Goal: Information Seeking & Learning: Learn about a topic

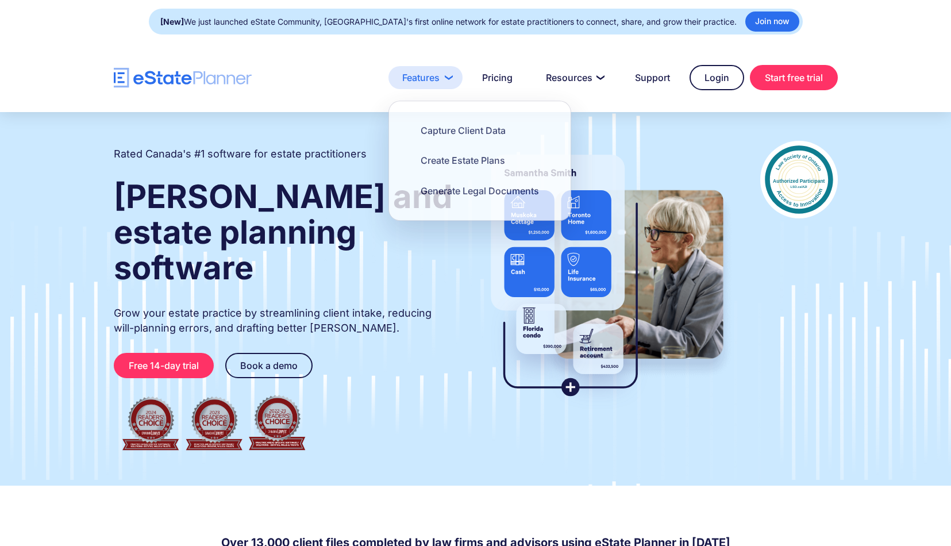
click at [434, 87] on link "Features" at bounding box center [425, 77] width 74 height 23
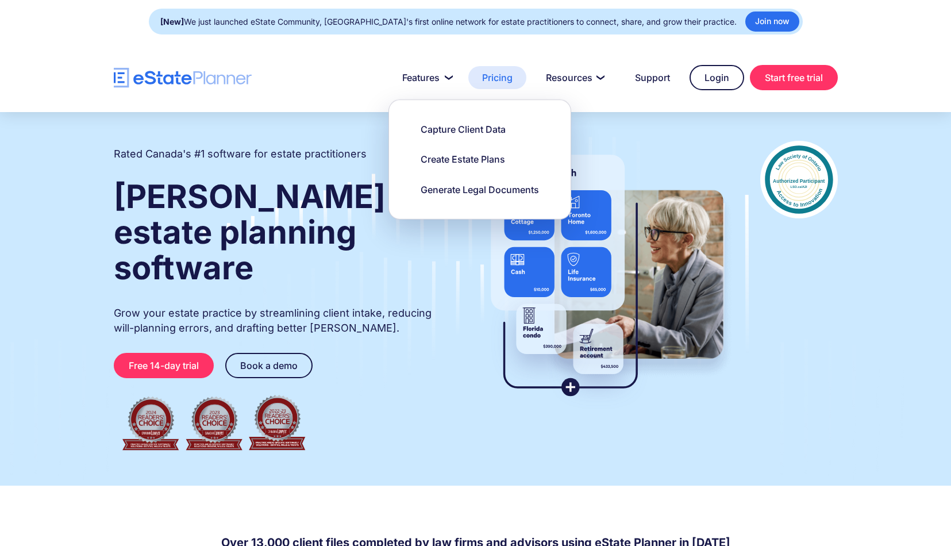
click at [506, 71] on link "Pricing" at bounding box center [497, 77] width 58 height 23
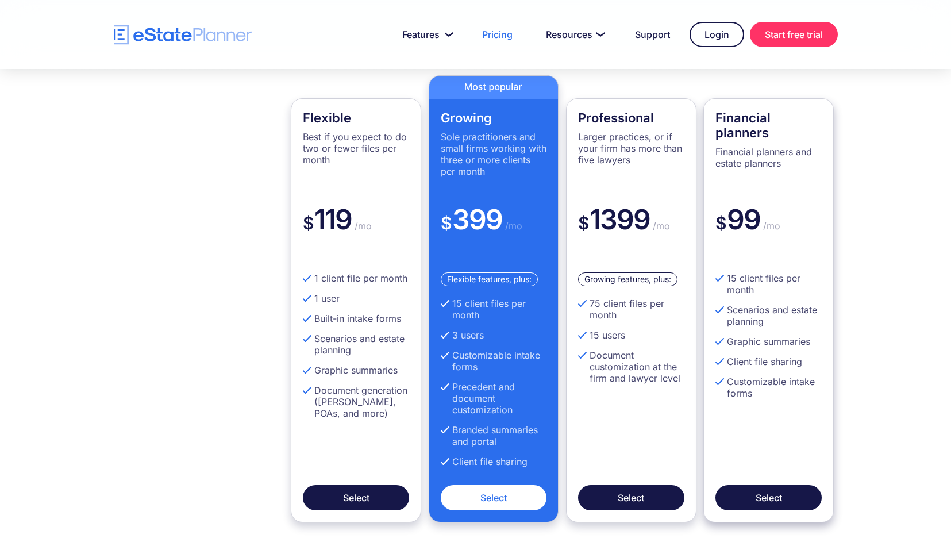
scroll to position [304, 0]
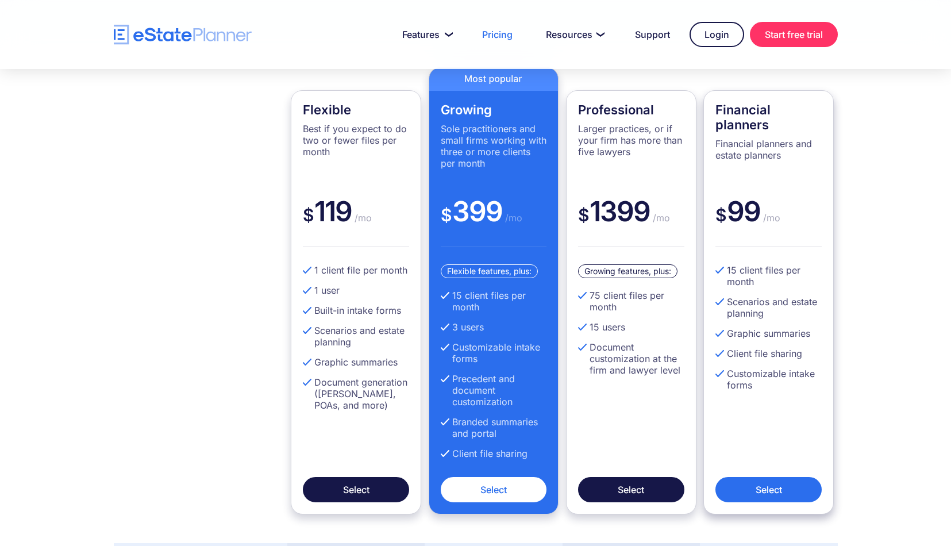
click at [773, 483] on link "Select" at bounding box center [768, 489] width 106 height 25
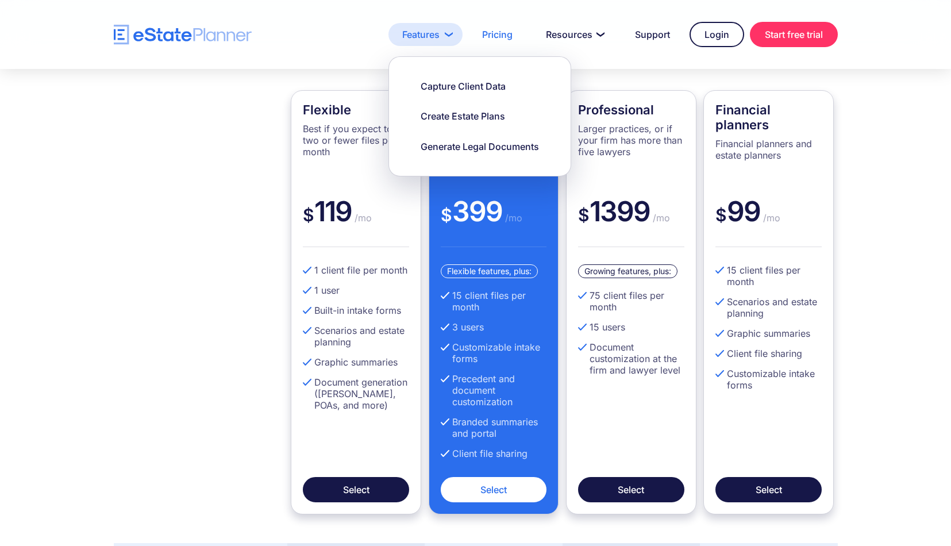
click at [421, 37] on link "Features" at bounding box center [425, 34] width 74 height 23
click at [442, 117] on div "Create Estate Plans" at bounding box center [463, 116] width 84 height 13
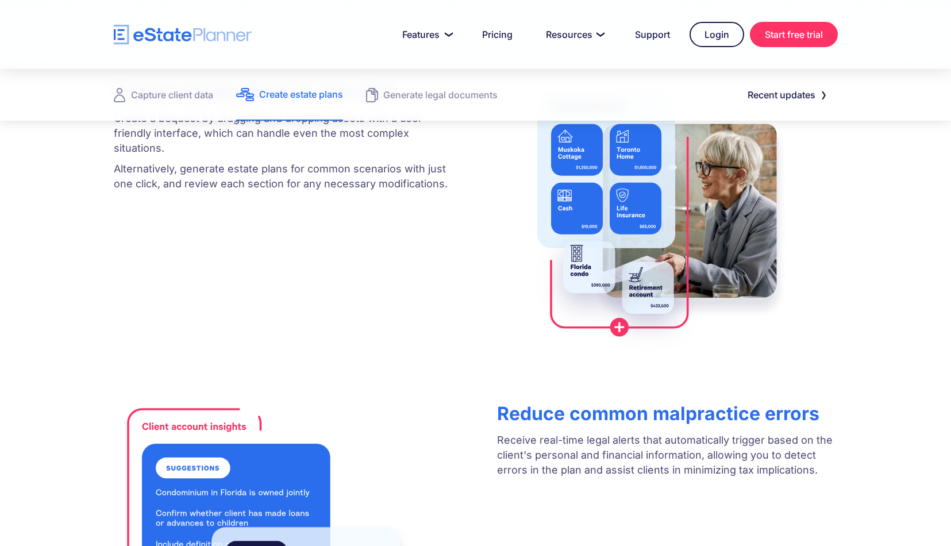
scroll to position [344, 0]
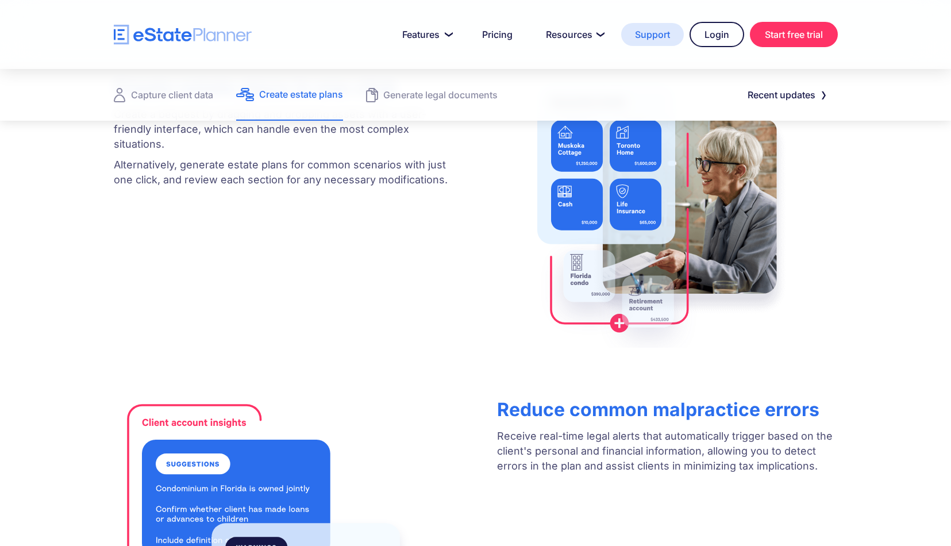
click at [643, 36] on link "Support" at bounding box center [652, 34] width 63 height 23
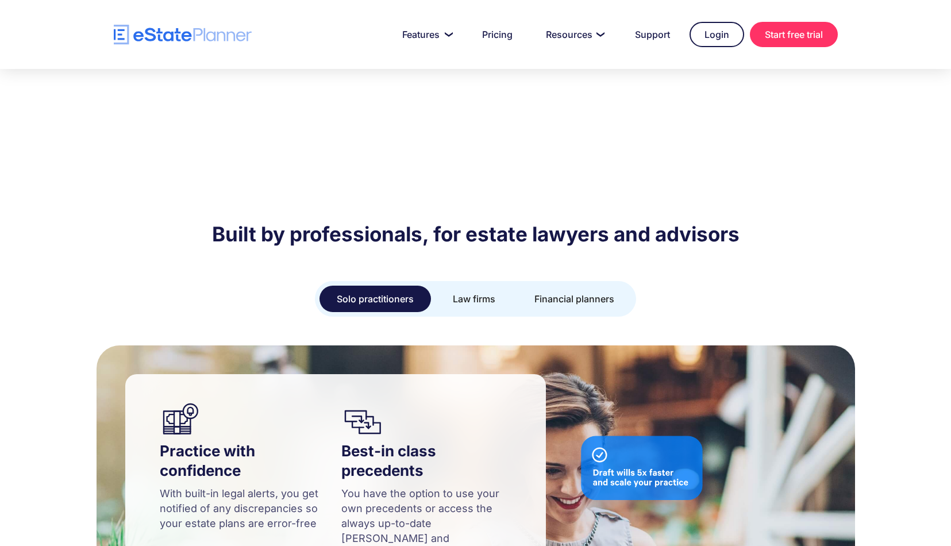
scroll to position [824, 0]
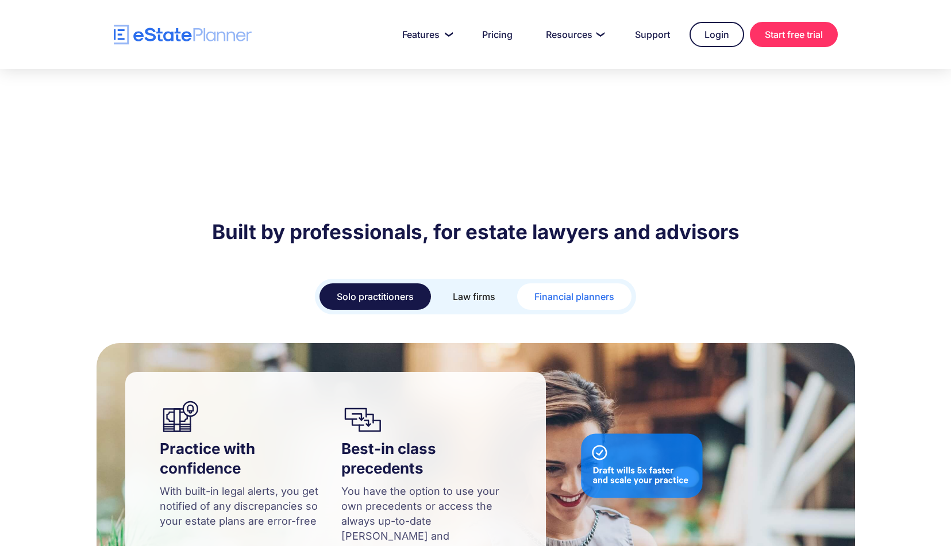
click at [560, 288] on div "Financial planners" at bounding box center [574, 296] width 80 height 16
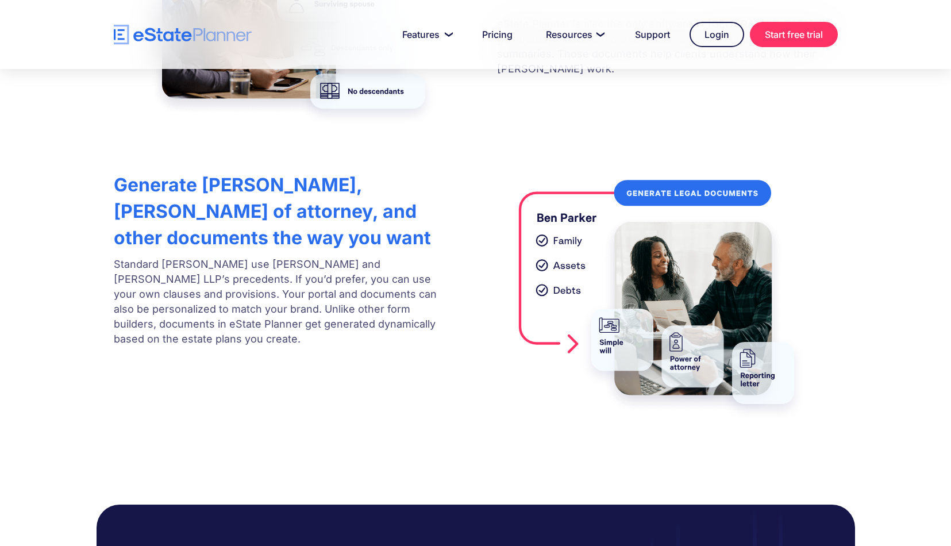
scroll to position [2267, 0]
